Goal: Task Accomplishment & Management: Use online tool/utility

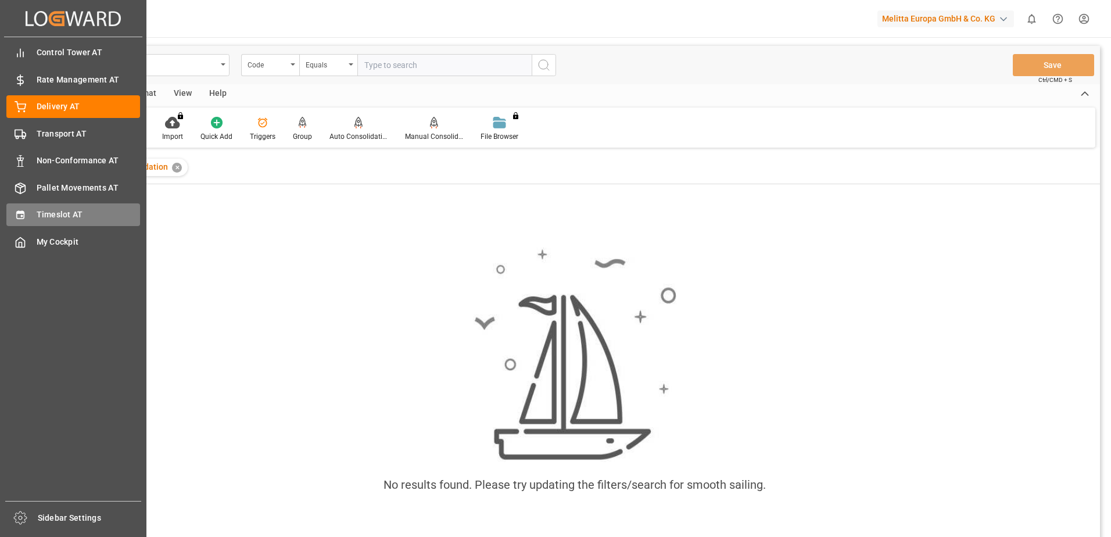
click at [17, 213] on icon at bounding box center [20, 215] width 8 height 8
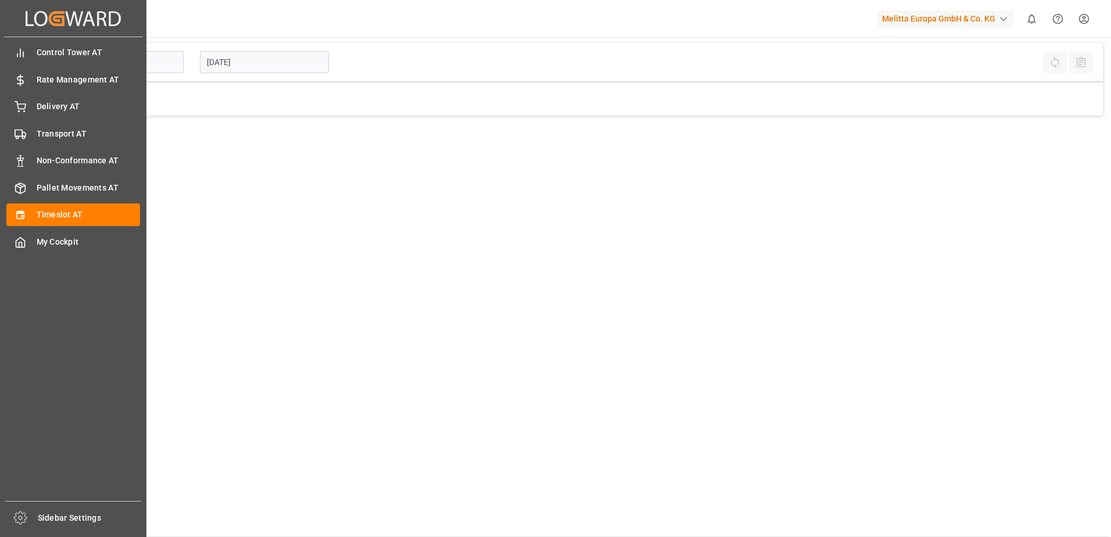
type input "Inbound AT"
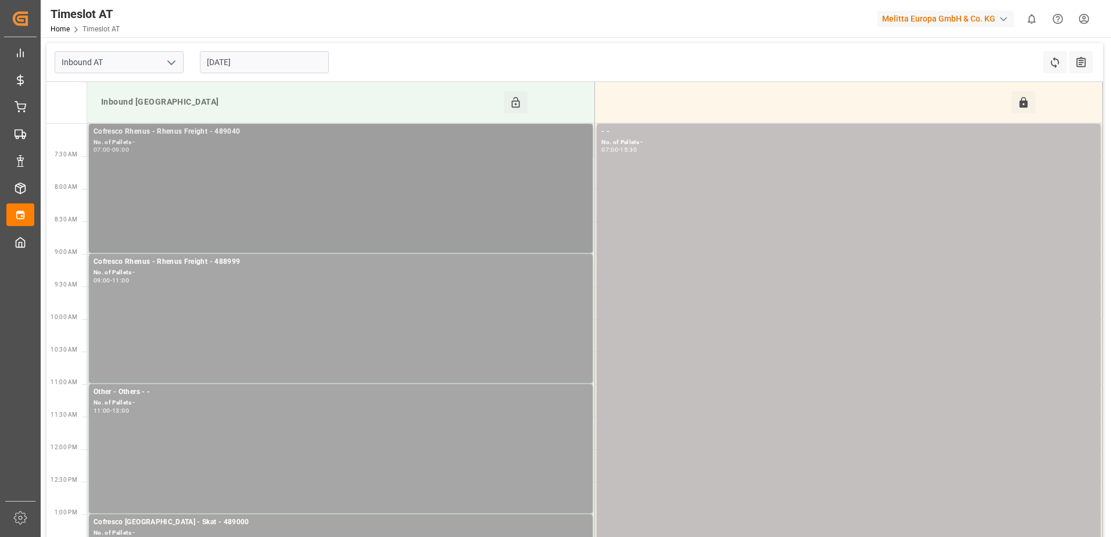
click at [153, 177] on div "Cofresco Rhenus - Rhenus Freight - 489040 No. of Pallets - 07:00 - 09:00" at bounding box center [341, 188] width 495 height 124
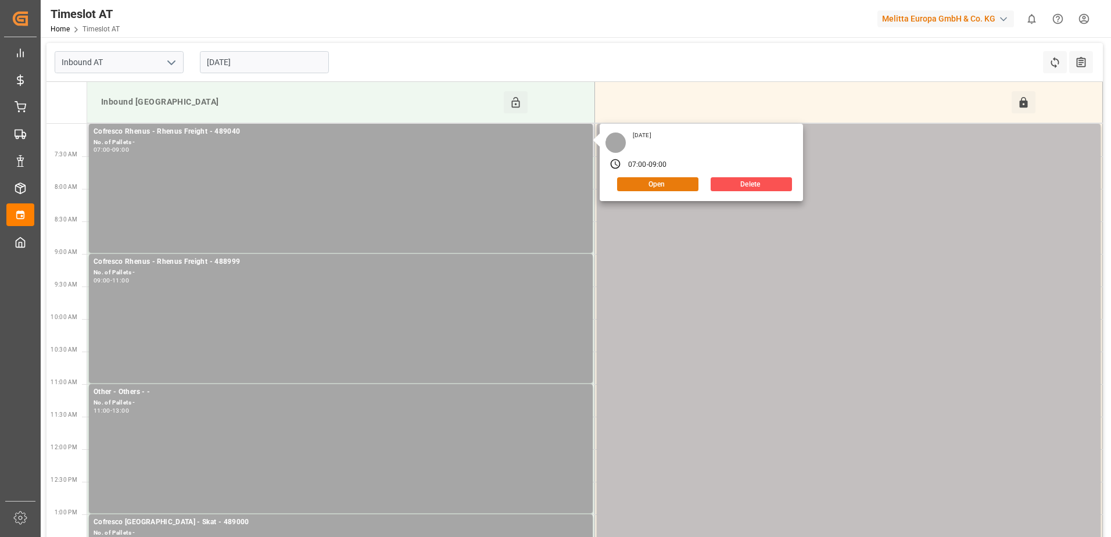
click at [656, 185] on button "Open" at bounding box center [657, 184] width 81 height 14
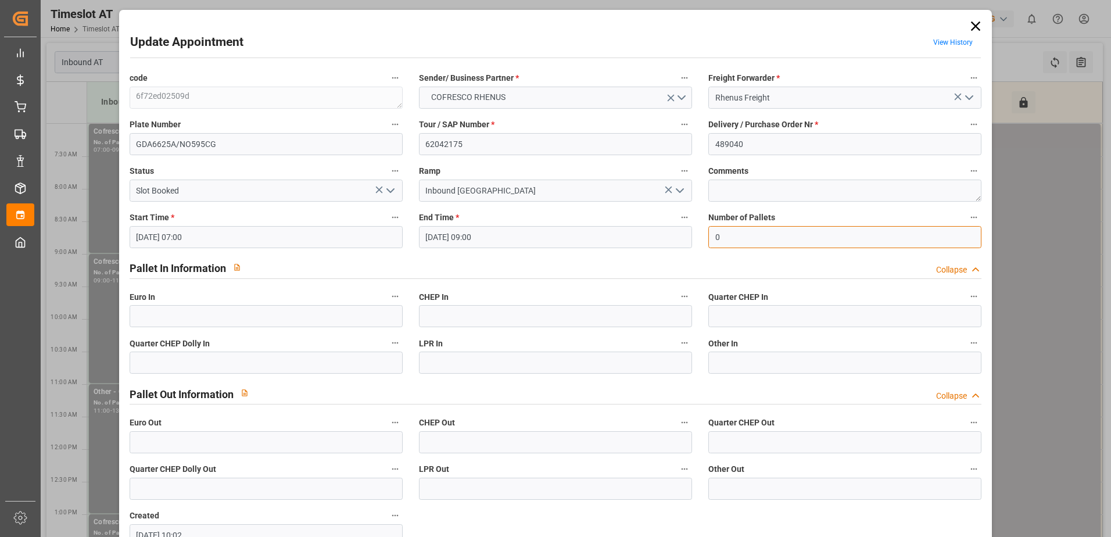
click at [726, 240] on input "0" at bounding box center [845, 237] width 273 height 22
type input "51"
click at [142, 317] on input "text" at bounding box center [266, 316] width 273 height 22
type input "51"
click at [389, 190] on icon "open menu" at bounding box center [391, 191] width 14 height 14
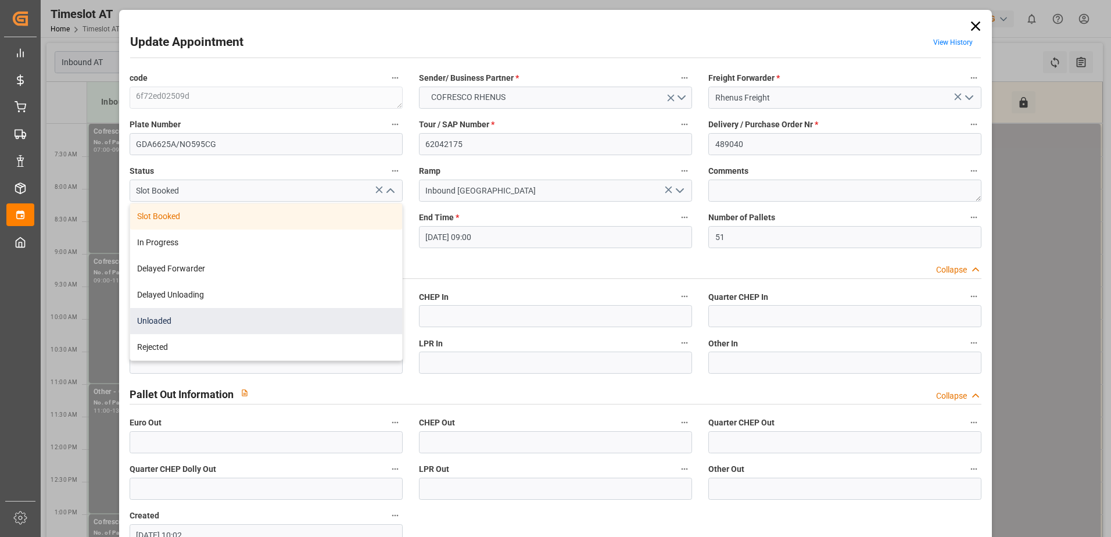
click at [277, 327] on div "Unloaded" at bounding box center [266, 321] width 272 height 26
type input "Unloaded"
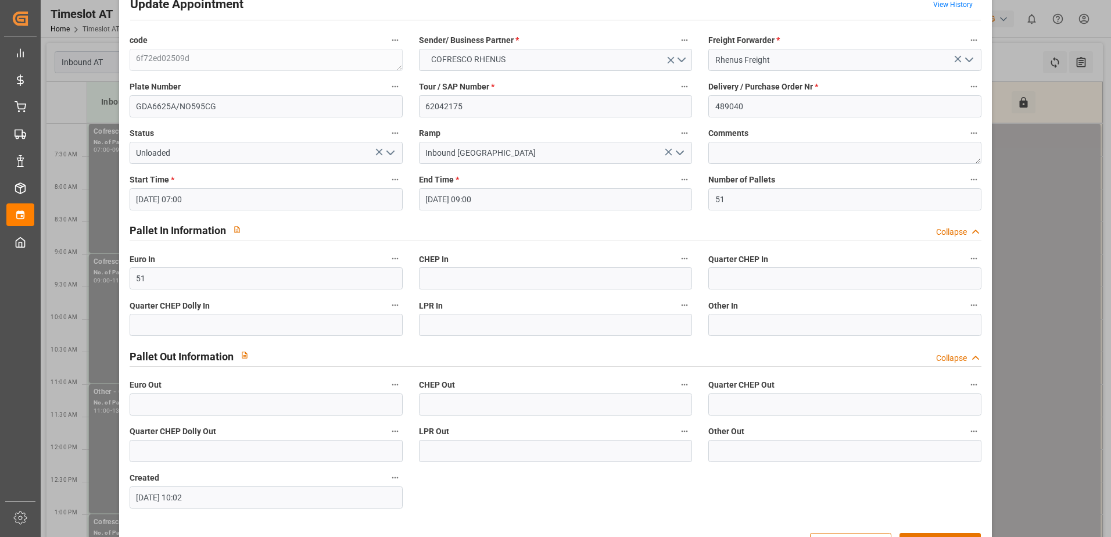
scroll to position [77, 0]
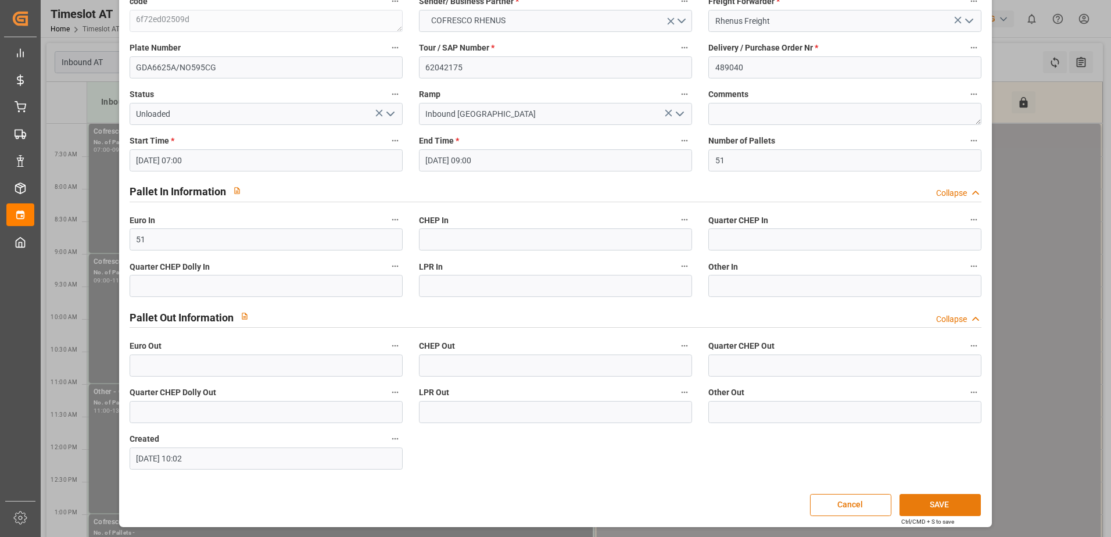
click at [930, 503] on button "SAVE" at bounding box center [940, 505] width 81 height 22
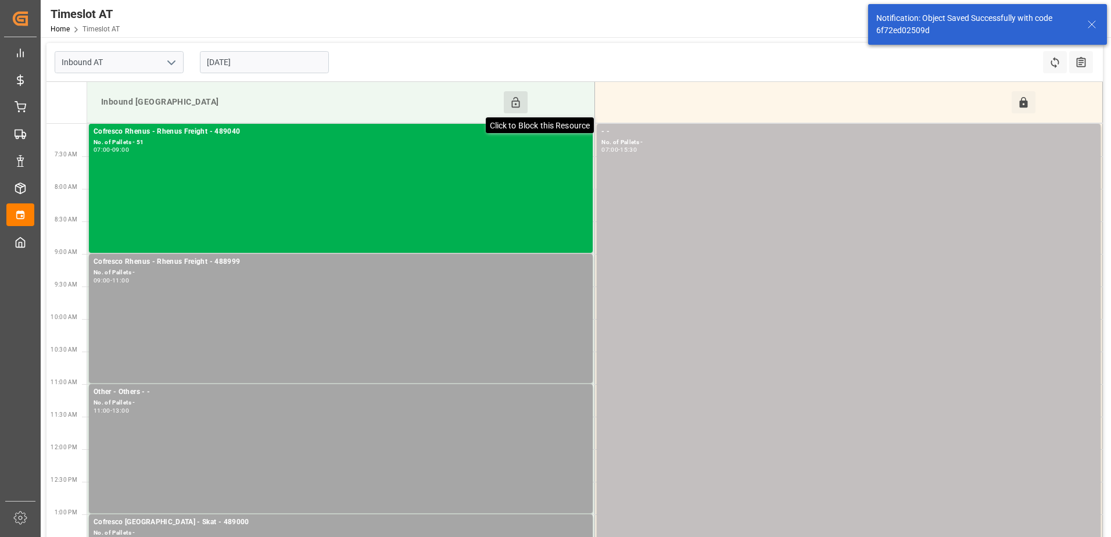
click at [513, 98] on icon at bounding box center [516, 102] width 12 height 12
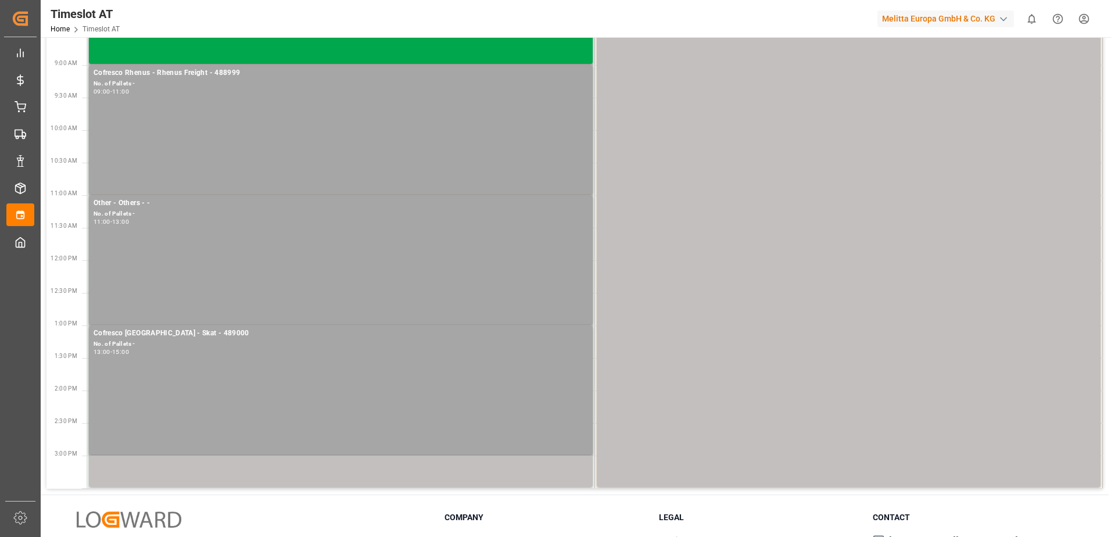
scroll to position [233, 0]
